Goal: Task Accomplishment & Management: Manage account settings

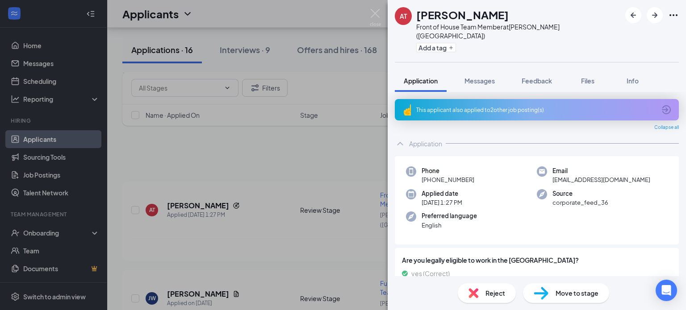
scroll to position [52, 0]
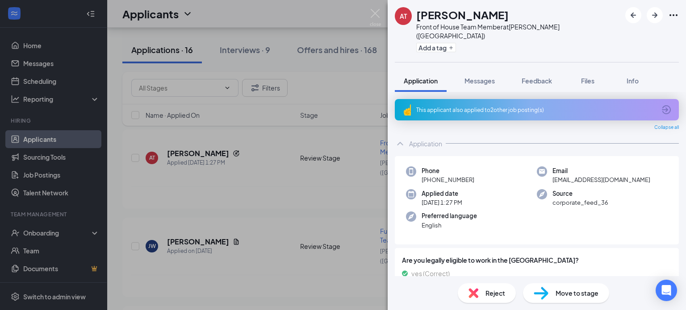
click at [436, 43] on div "Add a tag" at bounding box center [518, 47] width 204 height 15
click at [431, 43] on button "Add a tag" at bounding box center [436, 47] width 40 height 9
click at [431, 41] on input "text" at bounding box center [466, 48] width 100 height 14
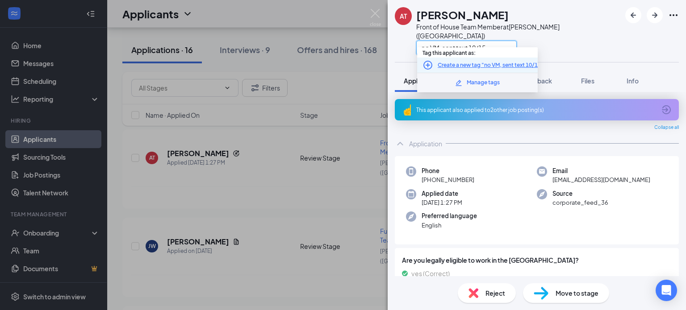
type input "no VM, sent text 10/15"
click at [429, 63] on icon "PlusCircle" at bounding box center [427, 65] width 11 height 11
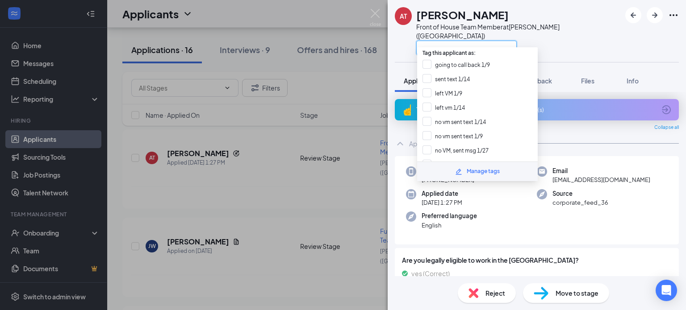
click at [449, 41] on input "text" at bounding box center [466, 48] width 100 height 14
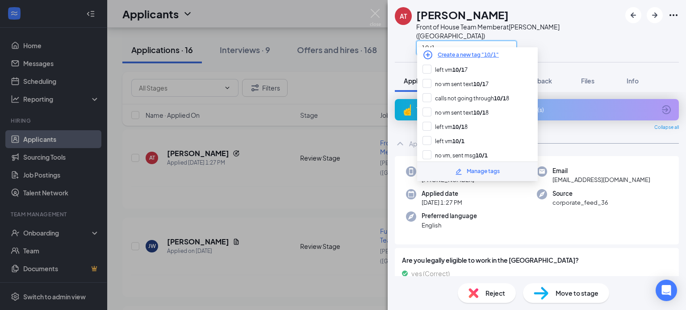
type input "10/15"
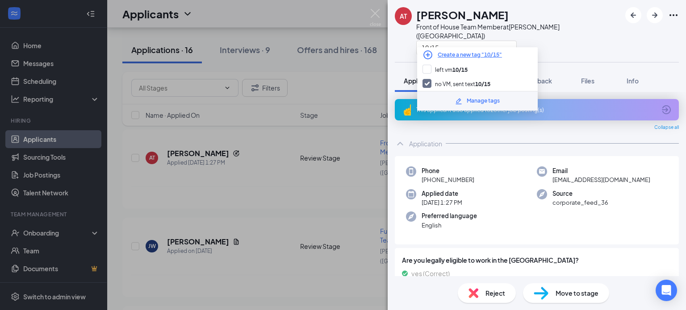
click at [590, 46] on div "AT [PERSON_NAME] Front of House Team Member at [GEOGRAPHIC_DATA] ([GEOGRAPHIC_D…" at bounding box center [536, 31] width 298 height 62
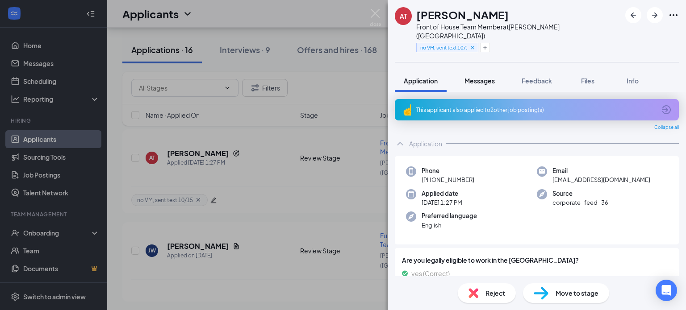
click at [488, 79] on button "Messages" at bounding box center [479, 81] width 48 height 22
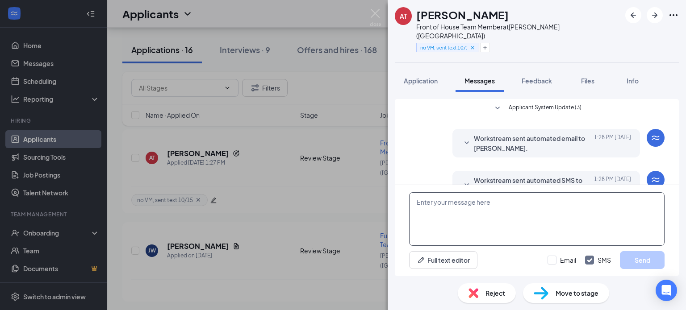
scroll to position [83, 0]
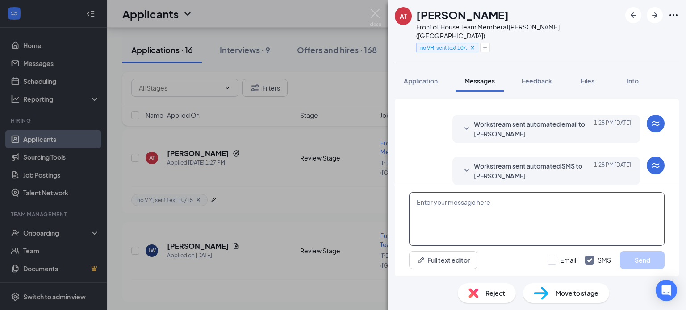
click at [441, 205] on textarea at bounding box center [536, 219] width 255 height 54
paste textarea "Good afternoon! Thank you for your interest in [DEMOGRAPHIC_DATA]-Fil-A [PERSON…"
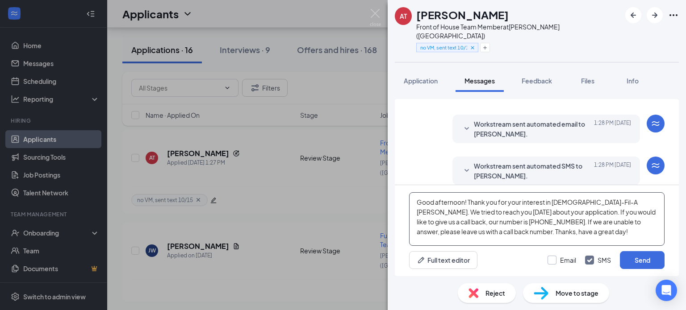
type textarea "Good afternoon! Thank you for your interest in [DEMOGRAPHIC_DATA]-Fil-A [PERSON…"
click at [554, 261] on input "Email" at bounding box center [561, 260] width 29 height 9
checkbox input "true"
click at [645, 261] on button "Send" at bounding box center [642, 260] width 45 height 18
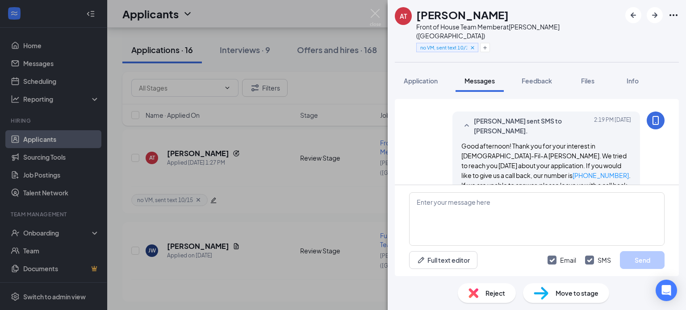
scroll to position [295, 0]
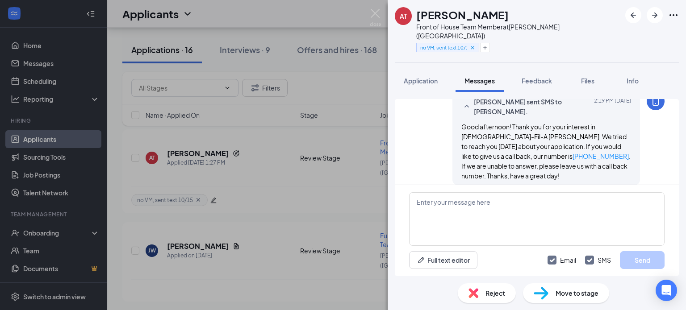
click at [252, 283] on div "AT [PERSON_NAME] Front of House Team Member at [GEOGRAPHIC_DATA] ([GEOGRAPHIC_D…" at bounding box center [343, 155] width 686 height 310
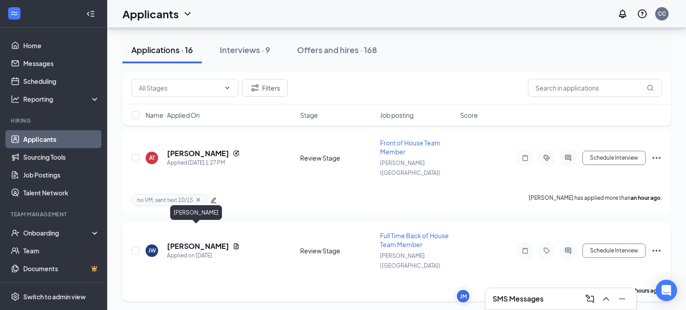
click at [201, 242] on h5 "[PERSON_NAME]" at bounding box center [198, 247] width 62 height 10
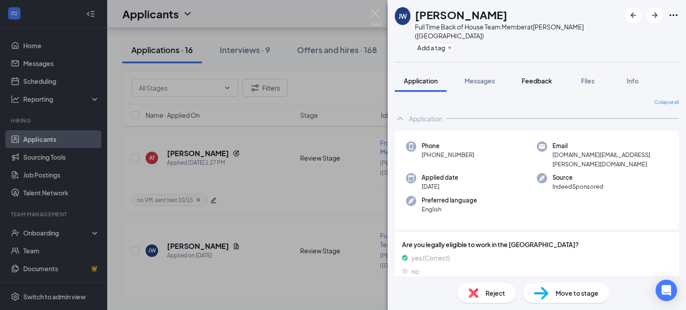
click at [531, 77] on span "Feedback" at bounding box center [536, 81] width 30 height 8
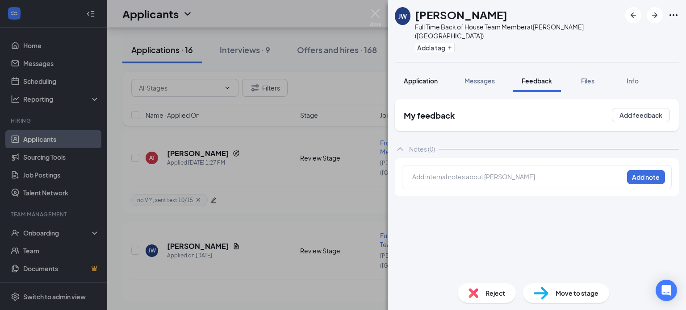
click at [424, 77] on span "Application" at bounding box center [421, 81] width 34 height 8
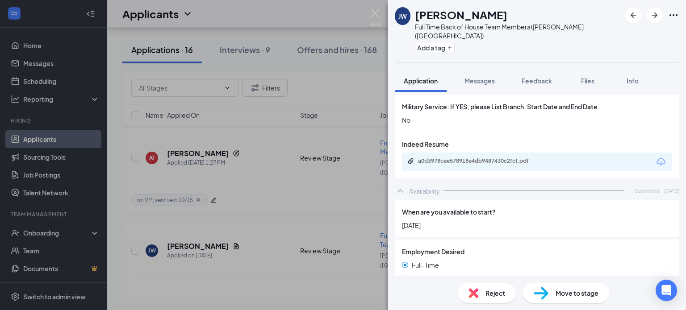
scroll to position [1232, 0]
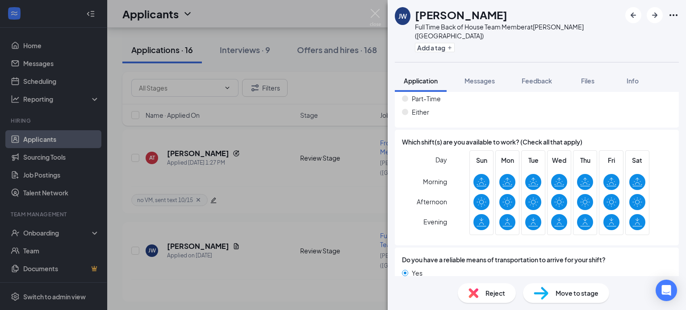
click at [545, 291] on img at bounding box center [540, 293] width 15 height 13
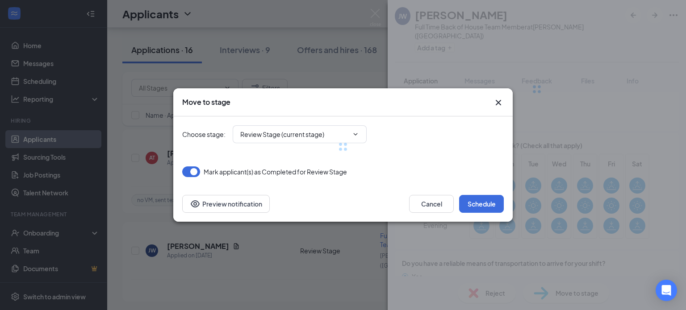
type input "Onsite Interview (next stage)"
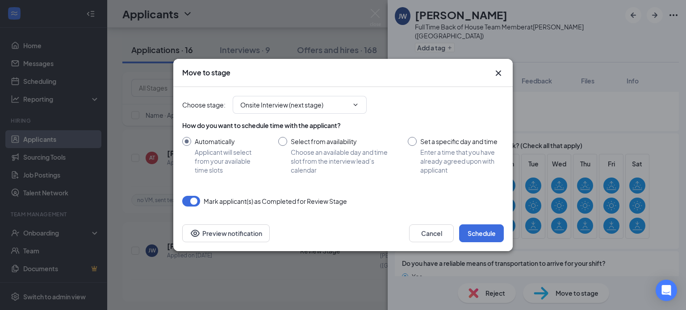
click at [305, 146] on input "Select from availability Choose an available day and time slot from the intervi…" at bounding box center [334, 155] width 112 height 37
radio input "true"
radio input "false"
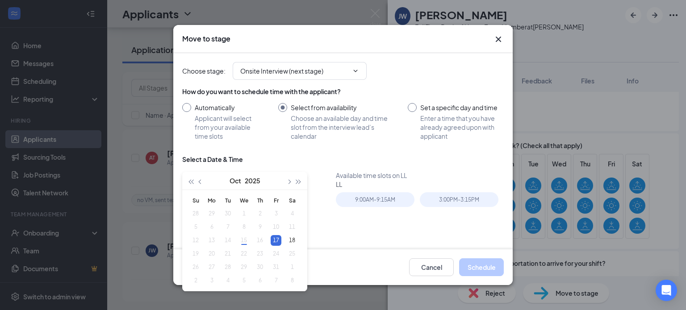
click at [246, 240] on table "Su Mo Tu We Th Fr Sa 28 29 30 1 2 3 4 5 6 7 8 9 10 11 12 13 14 15 16 17 18 19 2…" at bounding box center [243, 241] width 112 height 94
type input "[DATE]"
click at [276, 240] on div "17" at bounding box center [276, 240] width 11 height 11
click at [387, 199] on div "9:00AM - 9:15AM" at bounding box center [375, 199] width 79 height 15
click at [481, 264] on button "Schedule" at bounding box center [481, 267] width 45 height 18
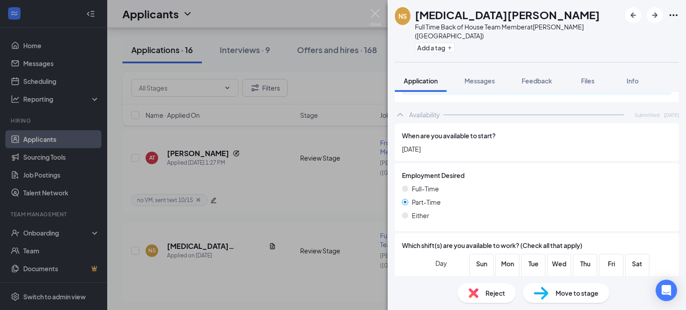
scroll to position [1108, 0]
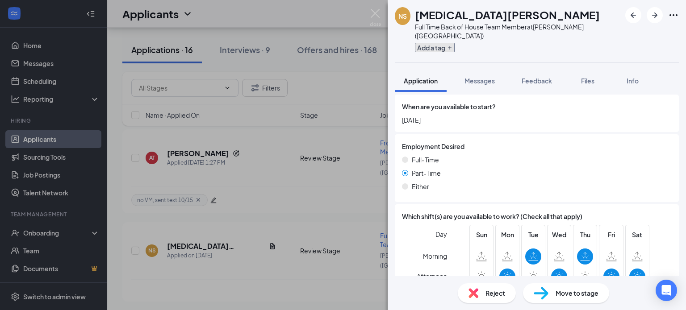
click at [431, 43] on button "Add a tag" at bounding box center [435, 47] width 40 height 9
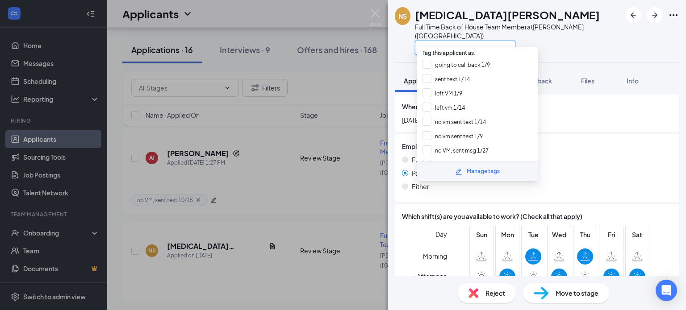
click at [431, 41] on input "text" at bounding box center [465, 48] width 100 height 14
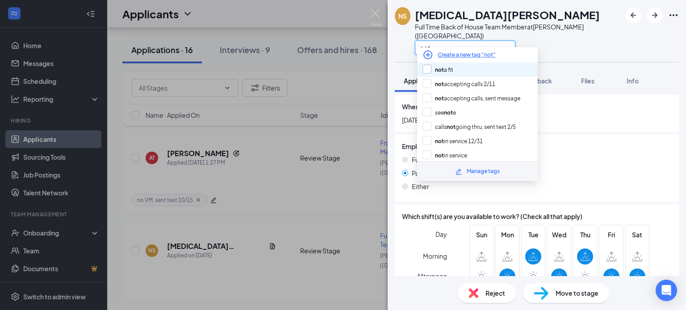
type input "not"
click at [427, 69] on input "not a fit" at bounding box center [437, 70] width 31 height 10
checkbox input "true"
click at [563, 168] on div "Part-Time" at bounding box center [537, 173] width 270 height 10
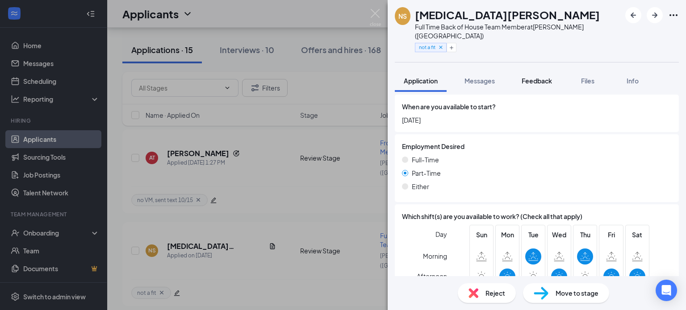
click at [539, 77] on button "Feedback" at bounding box center [536, 81] width 48 height 22
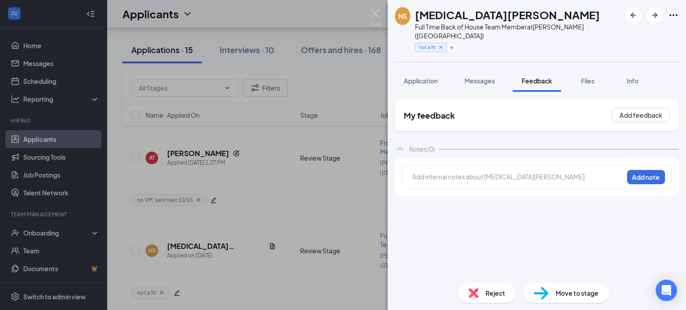
click at [474, 172] on div at bounding box center [517, 176] width 210 height 9
click at [442, 44] on icon "Cross" at bounding box center [440, 47] width 6 height 6
click at [463, 172] on div at bounding box center [517, 176] width 210 height 9
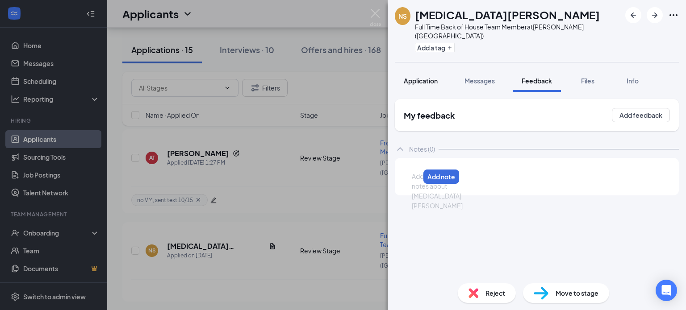
click at [425, 77] on span "Application" at bounding box center [421, 81] width 34 height 8
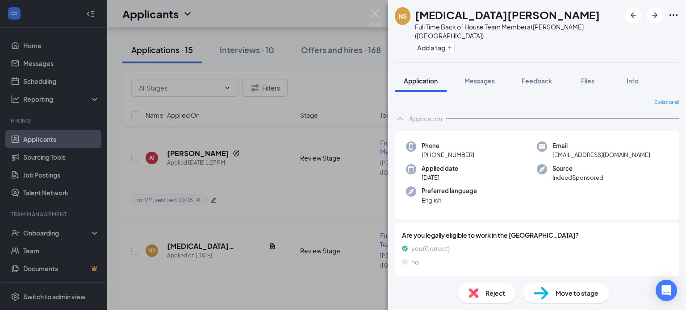
click at [543, 289] on img at bounding box center [540, 293] width 15 height 13
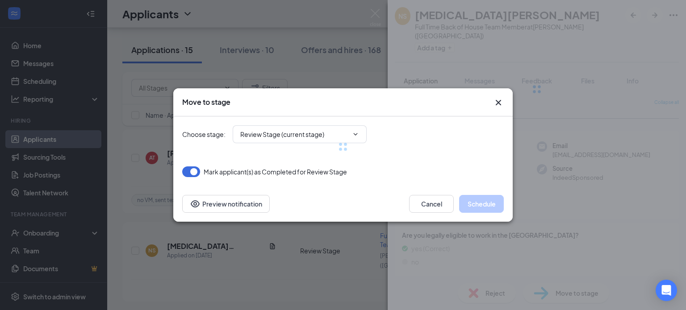
type input "Onsite Interview (next stage)"
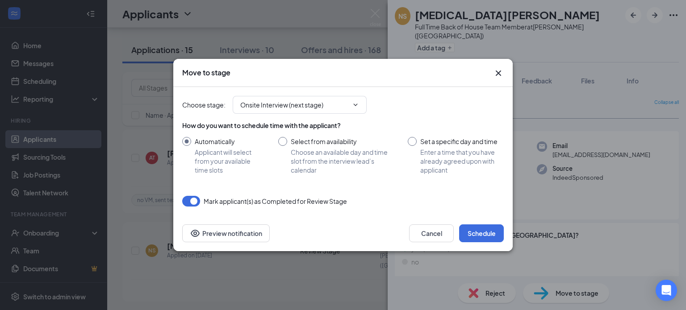
click at [329, 143] on input "Select from availability Choose an available day and time slot from the intervi…" at bounding box center [334, 155] width 112 height 37
radio input "true"
radio input "false"
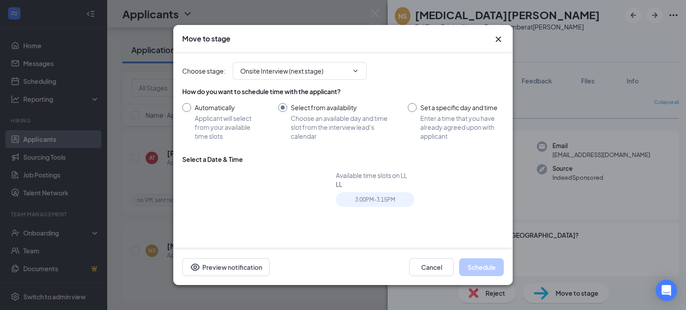
type input "[DATE]"
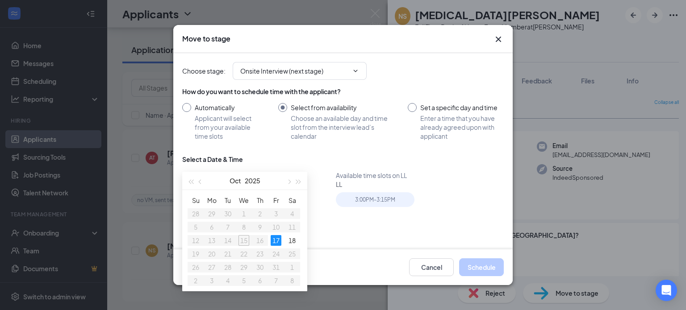
click at [336, 143] on div "How do you want to schedule time with the applicant? Automatically Applicant wi…" at bounding box center [342, 117] width 321 height 61
click at [354, 203] on div "3:00PM - 3:15PM" at bounding box center [375, 199] width 79 height 15
click at [478, 262] on button "Schedule" at bounding box center [481, 267] width 45 height 18
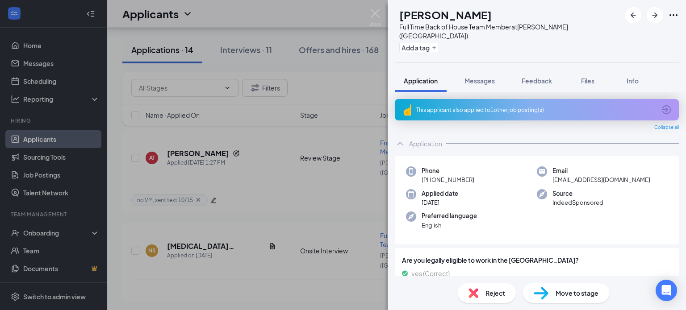
click at [497, 191] on div "Applied date [DATE]" at bounding box center [471, 198] width 131 height 18
click at [236, 262] on div "BC [PERSON_NAME] Full Time Back of House Team Member at [GEOGRAPHIC_DATA] ([GEO…" at bounding box center [343, 155] width 686 height 310
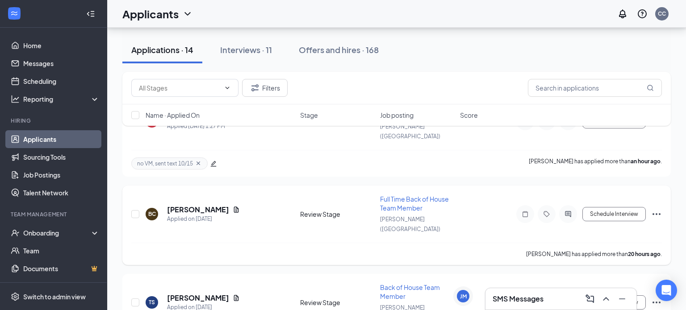
scroll to position [90, 0]
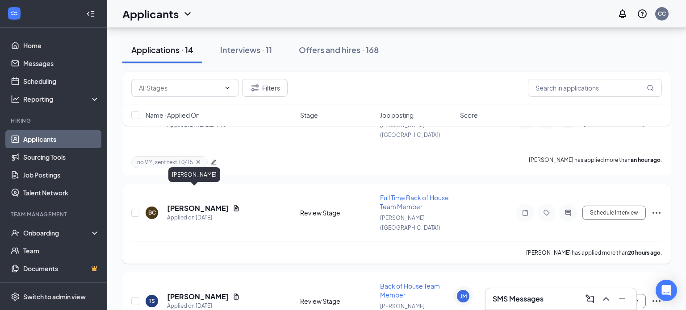
click at [178, 204] on h5 "[PERSON_NAME]" at bounding box center [198, 209] width 62 height 10
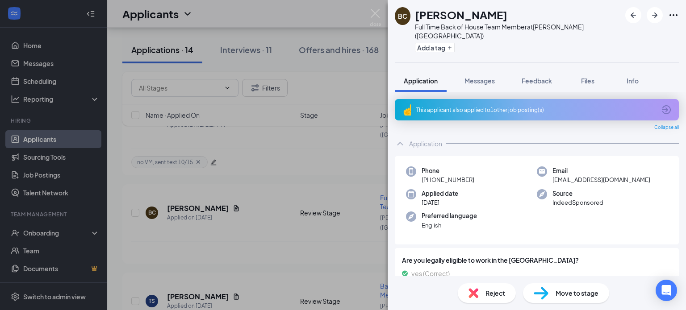
click at [666, 104] on icon "ArrowCircle" at bounding box center [666, 109] width 11 height 11
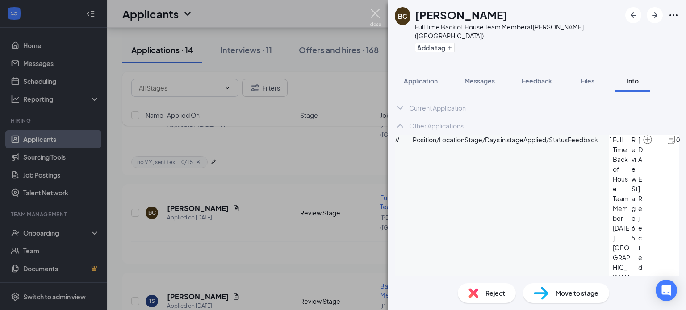
click at [373, 12] on img at bounding box center [375, 17] width 11 height 17
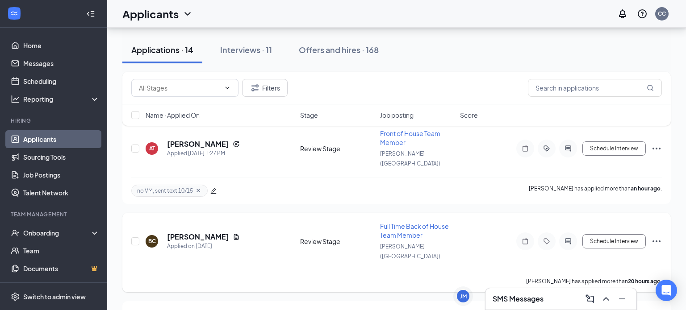
scroll to position [64, 0]
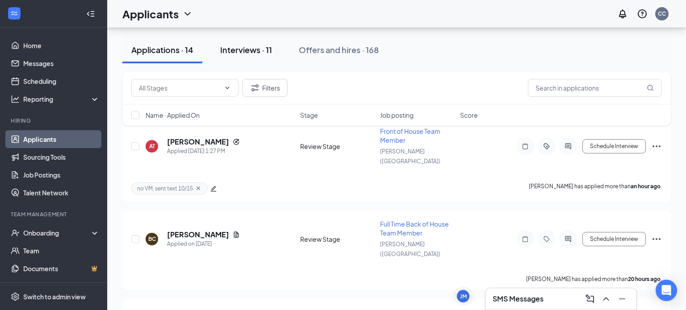
click at [241, 51] on div "Interviews · 11" at bounding box center [246, 49] width 52 height 11
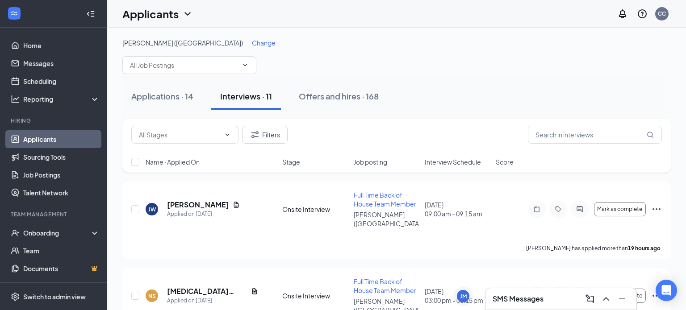
click at [451, 164] on span "Interview Schedule" at bounding box center [453, 162] width 56 height 9
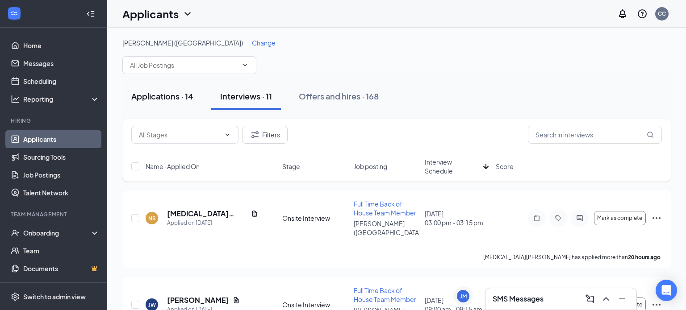
click at [151, 95] on div "Applications · 14" at bounding box center [162, 96] width 62 height 11
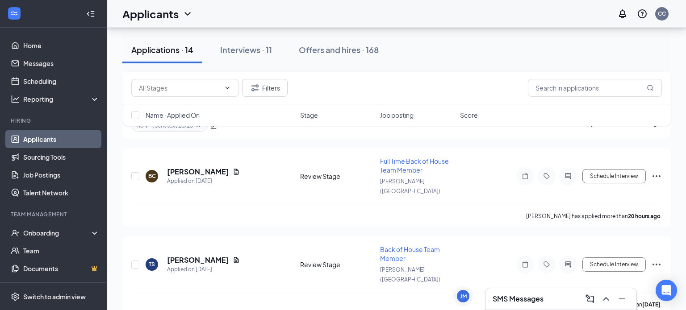
scroll to position [123, 0]
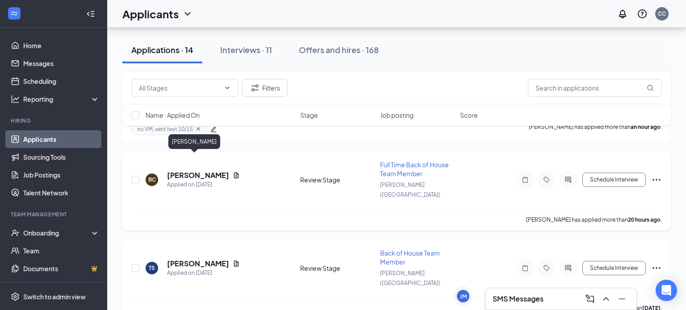
click at [193, 171] on h5 "[PERSON_NAME]" at bounding box center [198, 176] width 62 height 10
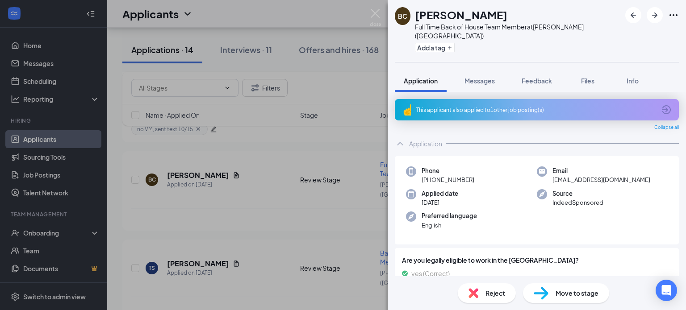
click at [665, 104] on icon "ArrowCircle" at bounding box center [666, 109] width 11 height 11
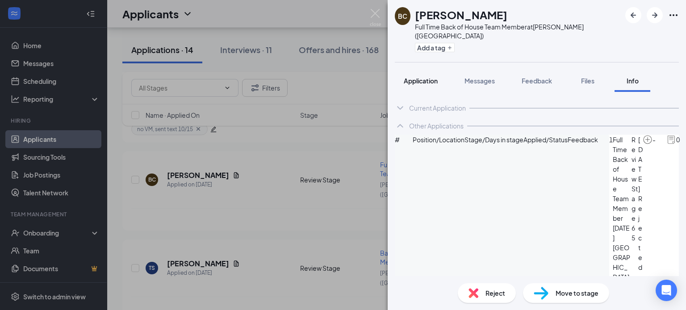
click at [421, 77] on span "Application" at bounding box center [421, 81] width 34 height 8
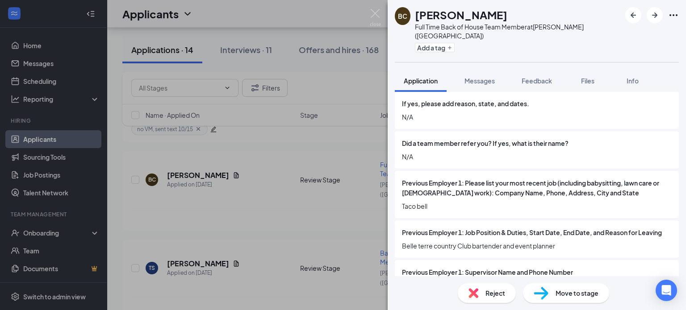
scroll to position [546, 0]
click at [243, 231] on div "BC [PERSON_NAME] Full Time Back of House Team Member at [GEOGRAPHIC_DATA] ([GEO…" at bounding box center [343, 155] width 686 height 310
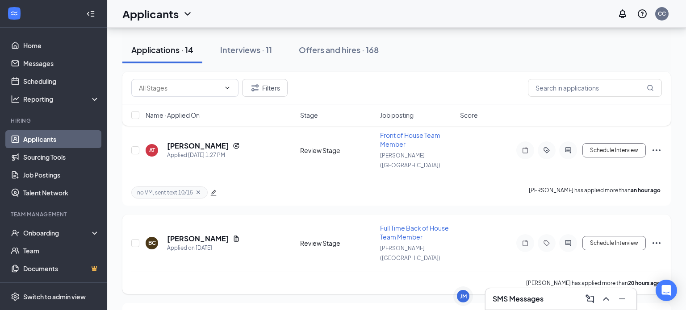
scroll to position [97, 0]
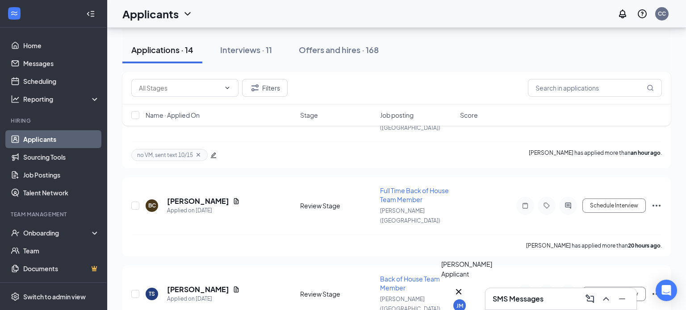
click at [461, 289] on icon "Cross" at bounding box center [458, 291] width 5 height 5
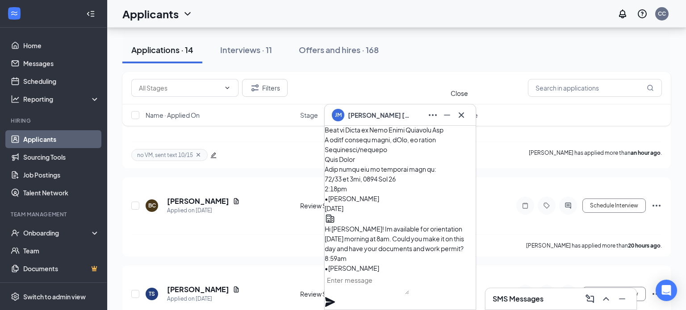
click at [458, 114] on icon "Cross" at bounding box center [461, 115] width 11 height 11
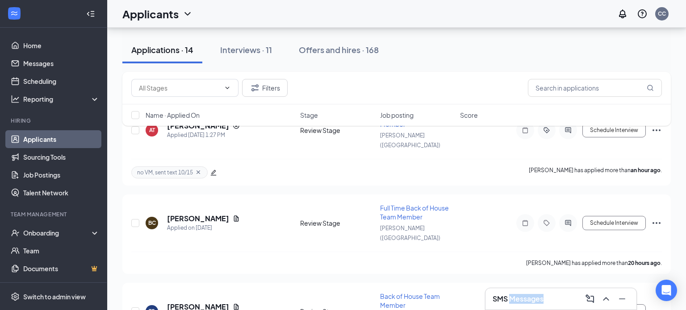
scroll to position [79, 0]
click at [175, 215] on h5 "[PERSON_NAME]" at bounding box center [198, 220] width 62 height 10
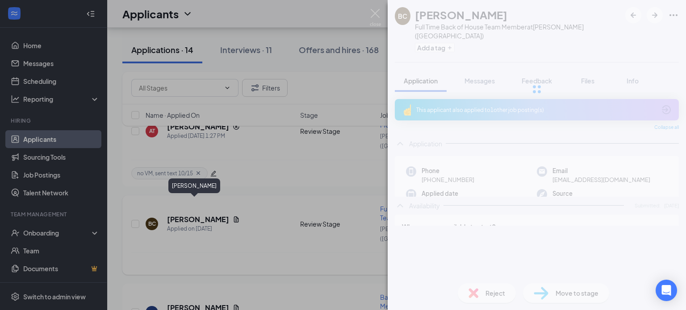
click at [175, 203] on div "BC [PERSON_NAME] Full Time Back of House Team Member at [GEOGRAPHIC_DATA] ([GEO…" at bounding box center [343, 155] width 686 height 310
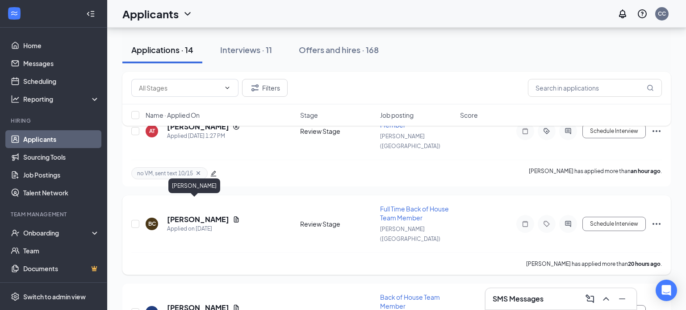
click at [178, 215] on h5 "[PERSON_NAME]" at bounding box center [198, 220] width 62 height 10
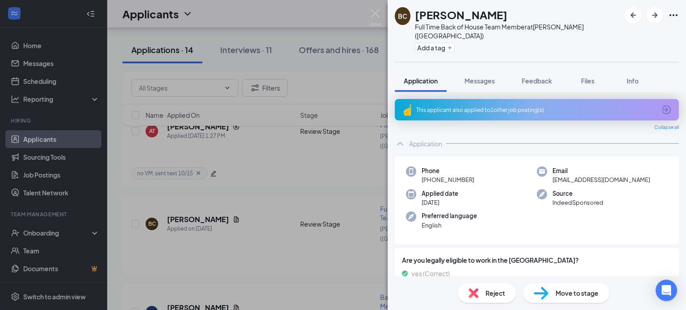
click at [261, 235] on div "BC [PERSON_NAME] Full Time Back of House Team Member at [GEOGRAPHIC_DATA] ([GEO…" at bounding box center [343, 155] width 686 height 310
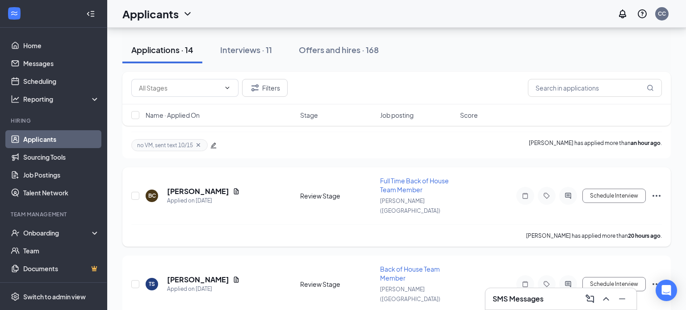
scroll to position [107, 0]
click at [189, 187] on h5 "[PERSON_NAME]" at bounding box center [198, 192] width 62 height 10
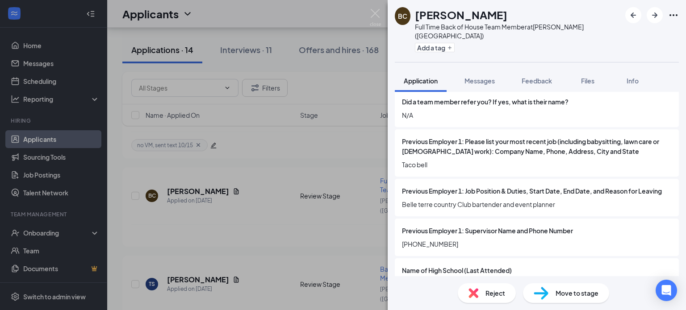
scroll to position [598, 0]
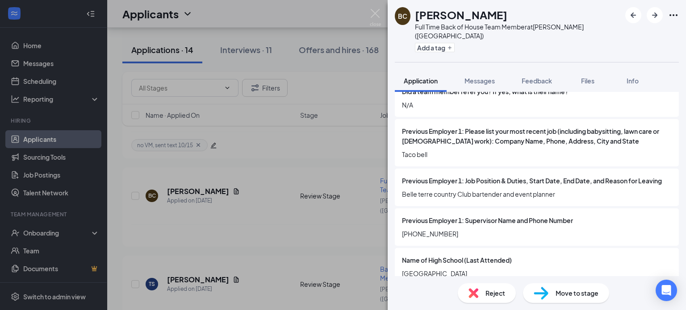
click at [471, 119] on div "Previous Employer 1: Please list your most recent job (including babysitting, l…" at bounding box center [537, 142] width 284 height 47
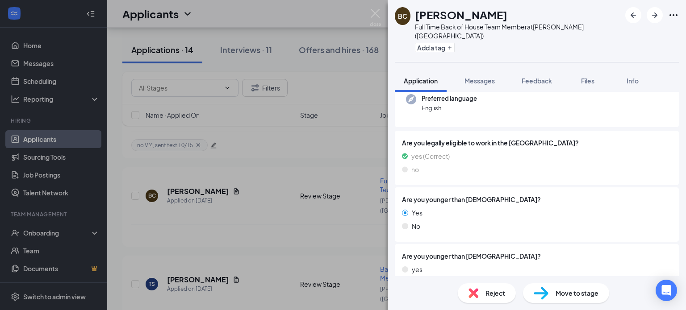
scroll to position [0, 0]
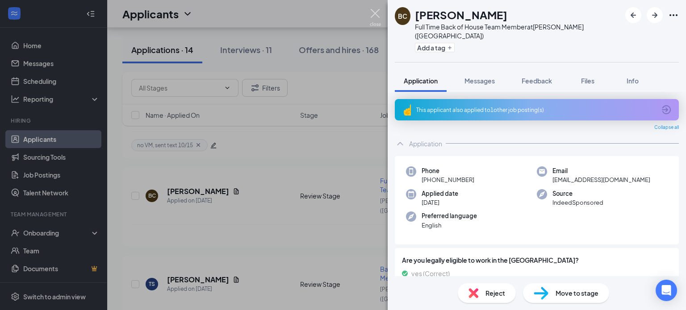
click at [374, 12] on img at bounding box center [375, 17] width 11 height 17
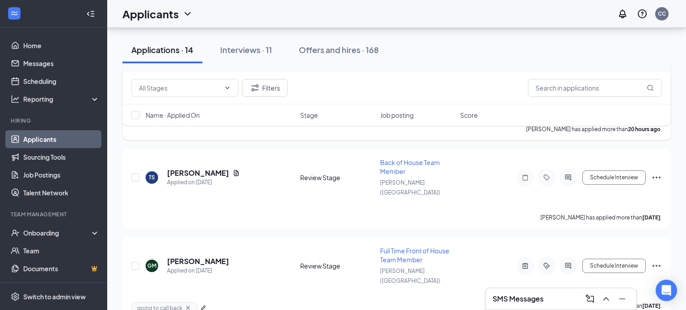
scroll to position [214, 0]
click at [186, 168] on h5 "[PERSON_NAME]" at bounding box center [198, 173] width 62 height 10
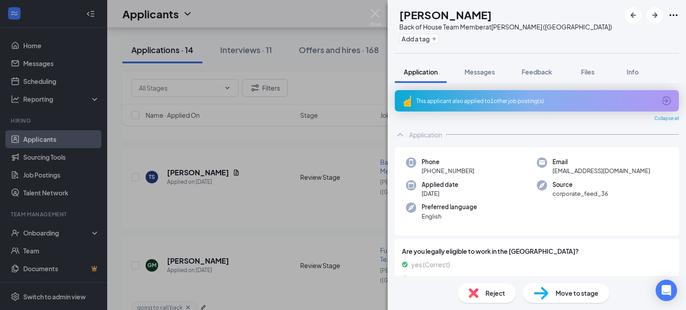
click at [667, 100] on icon "ArrowCircle" at bounding box center [666, 100] width 9 height 9
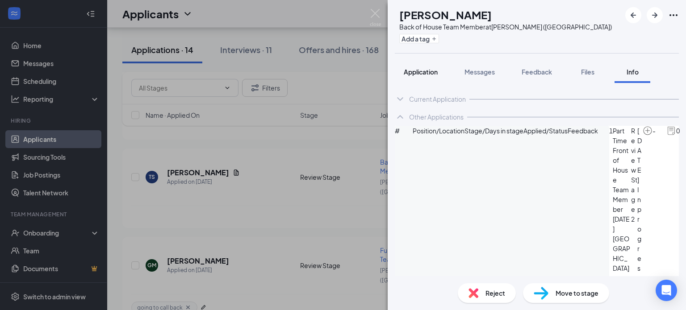
click at [423, 74] on span "Application" at bounding box center [421, 72] width 34 height 8
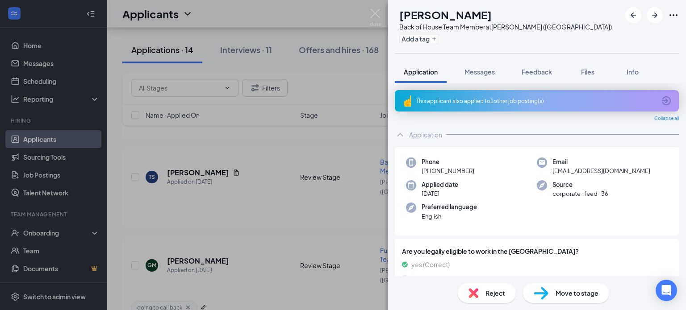
click at [250, 226] on div "TS Takara Scott Back of House Team Member at Gonzales (LA) Add a tag Applicatio…" at bounding box center [343, 155] width 686 height 310
